Goal: Information Seeking & Learning: Learn about a topic

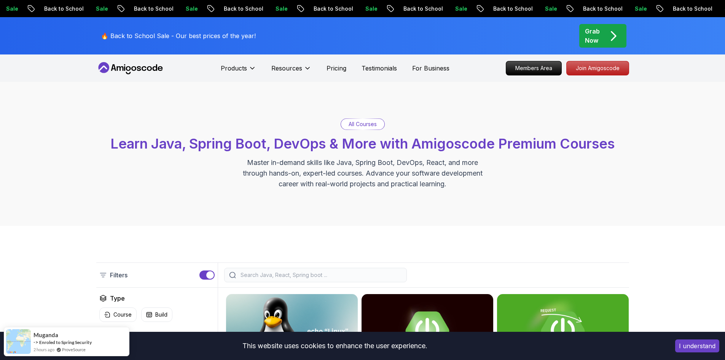
click at [293, 272] on input "search" at bounding box center [320, 275] width 163 height 8
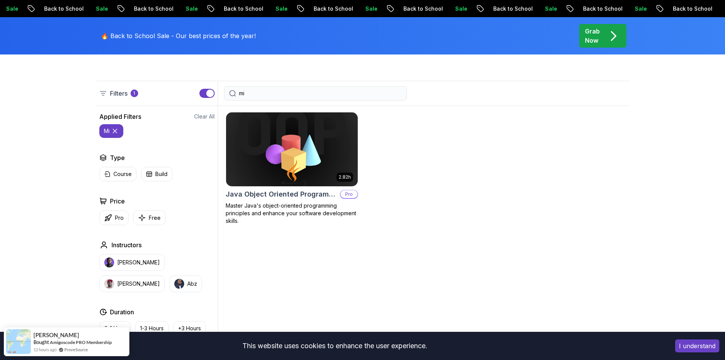
scroll to position [266, 0]
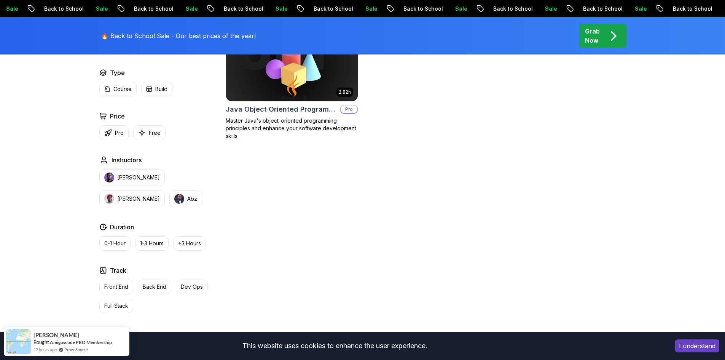
type input "m"
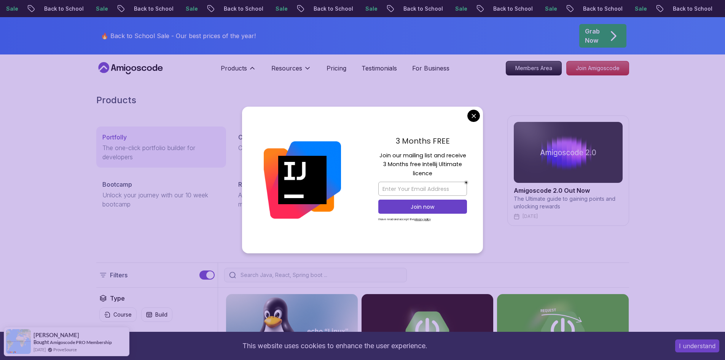
click at [110, 150] on p "The one-click portfolio builder for developers" at bounding box center [161, 152] width 118 height 18
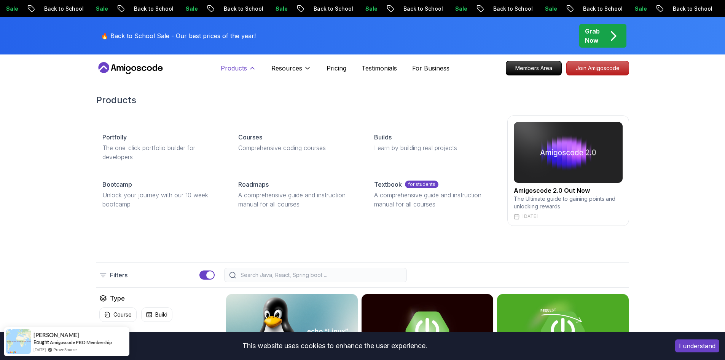
click at [247, 70] on button "Products" at bounding box center [238, 71] width 35 height 15
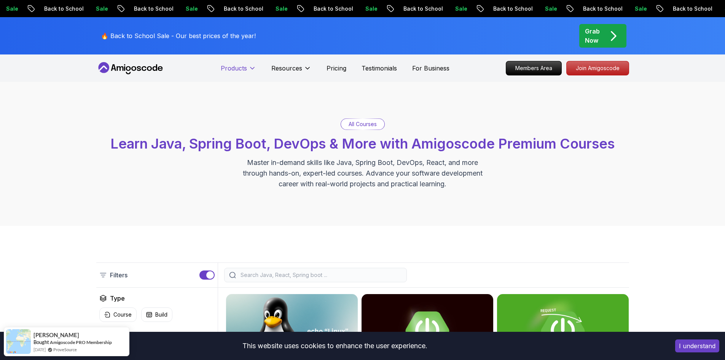
click at [247, 70] on button "Products" at bounding box center [238, 71] width 35 height 15
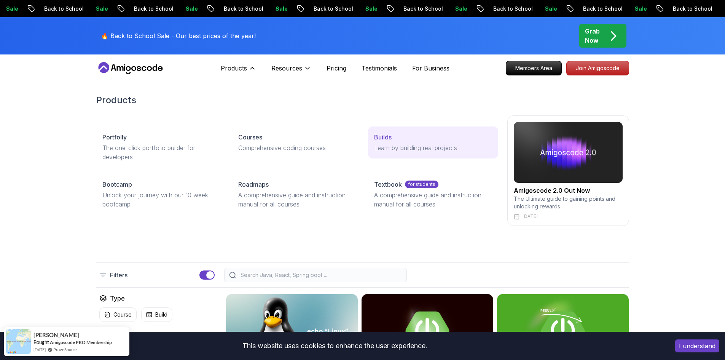
click at [394, 137] on div "Builds" at bounding box center [433, 136] width 118 height 9
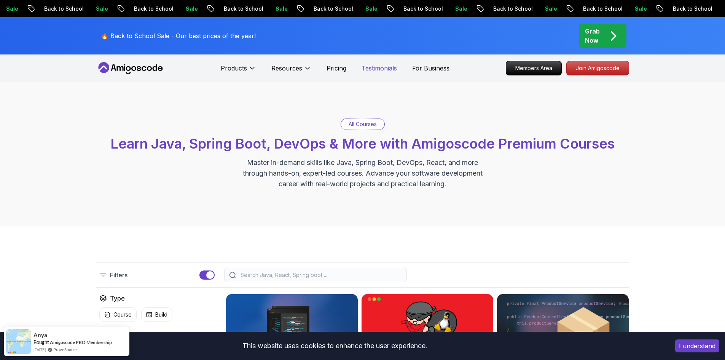
click at [374, 67] on p "Testimonials" at bounding box center [379, 68] width 35 height 9
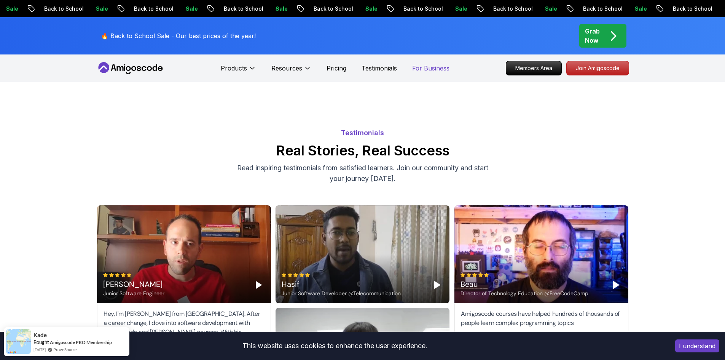
click at [427, 70] on p "For Business" at bounding box center [430, 68] width 37 height 9
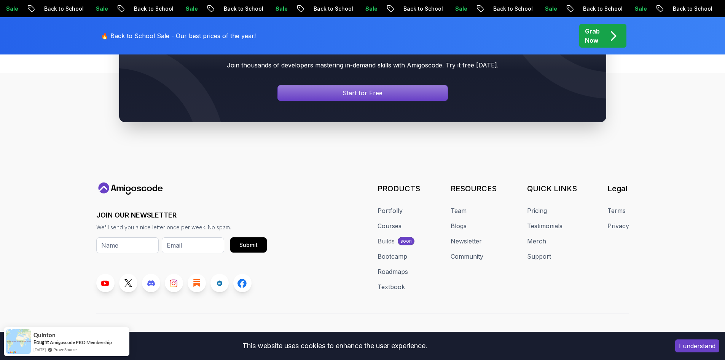
scroll to position [799, 0]
